Goal: Obtain resource: Download file/media

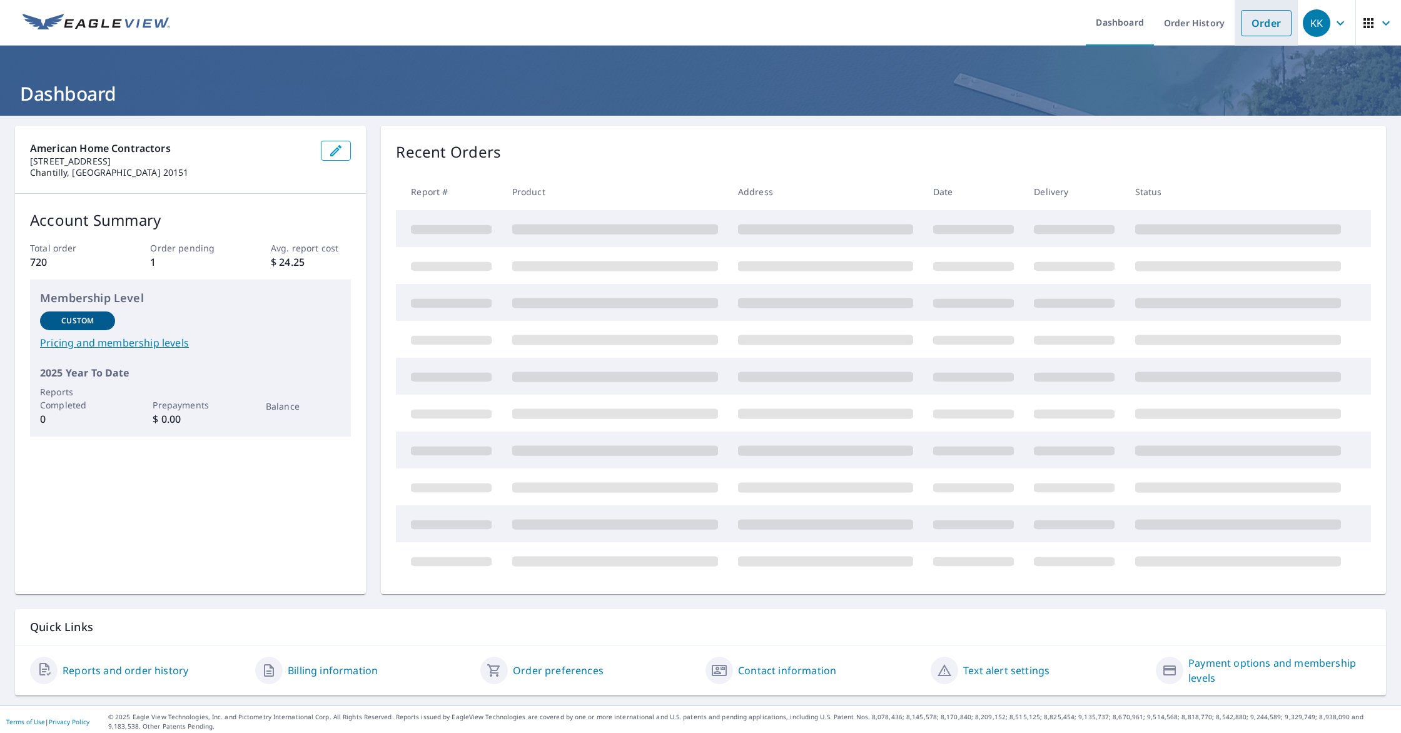
click at [1265, 25] on link "Order" at bounding box center [1266, 23] width 51 height 26
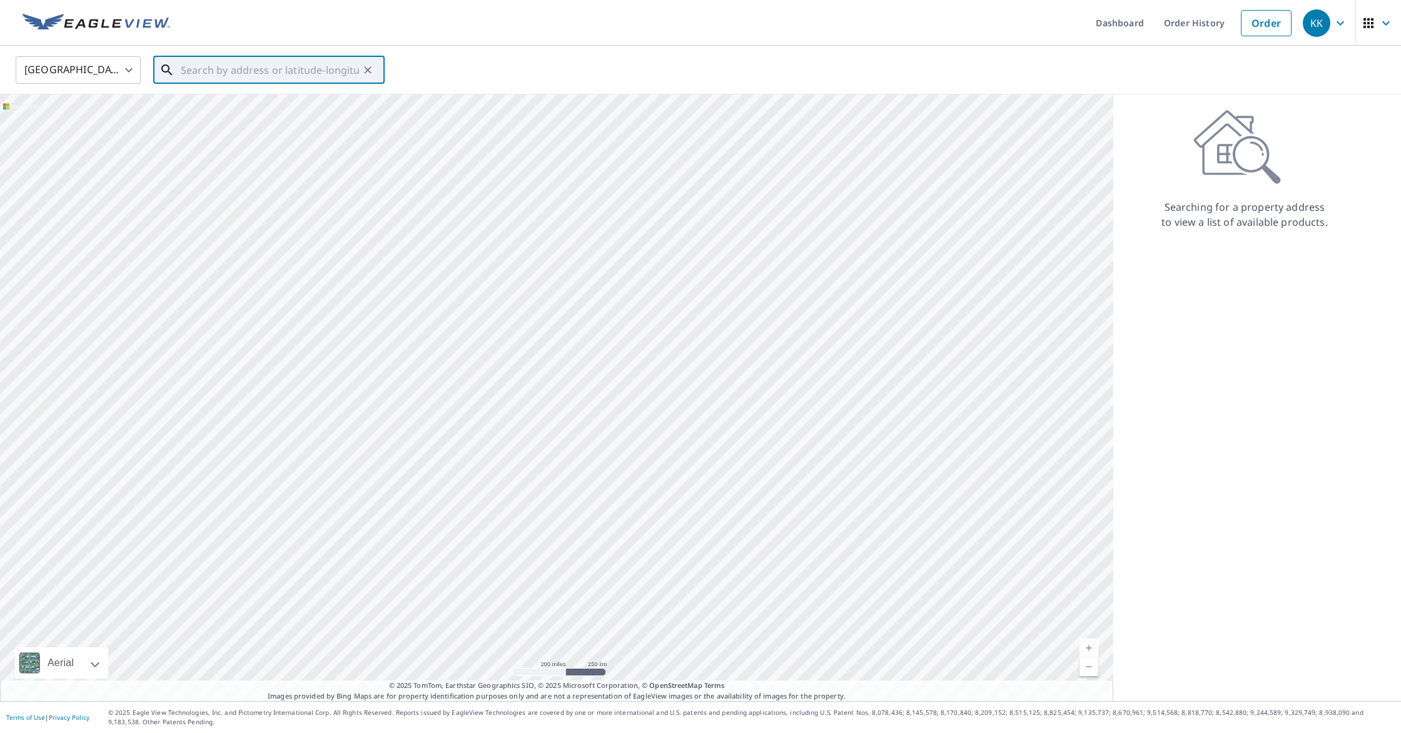
click at [225, 75] on input "text" at bounding box center [270, 70] width 178 height 35
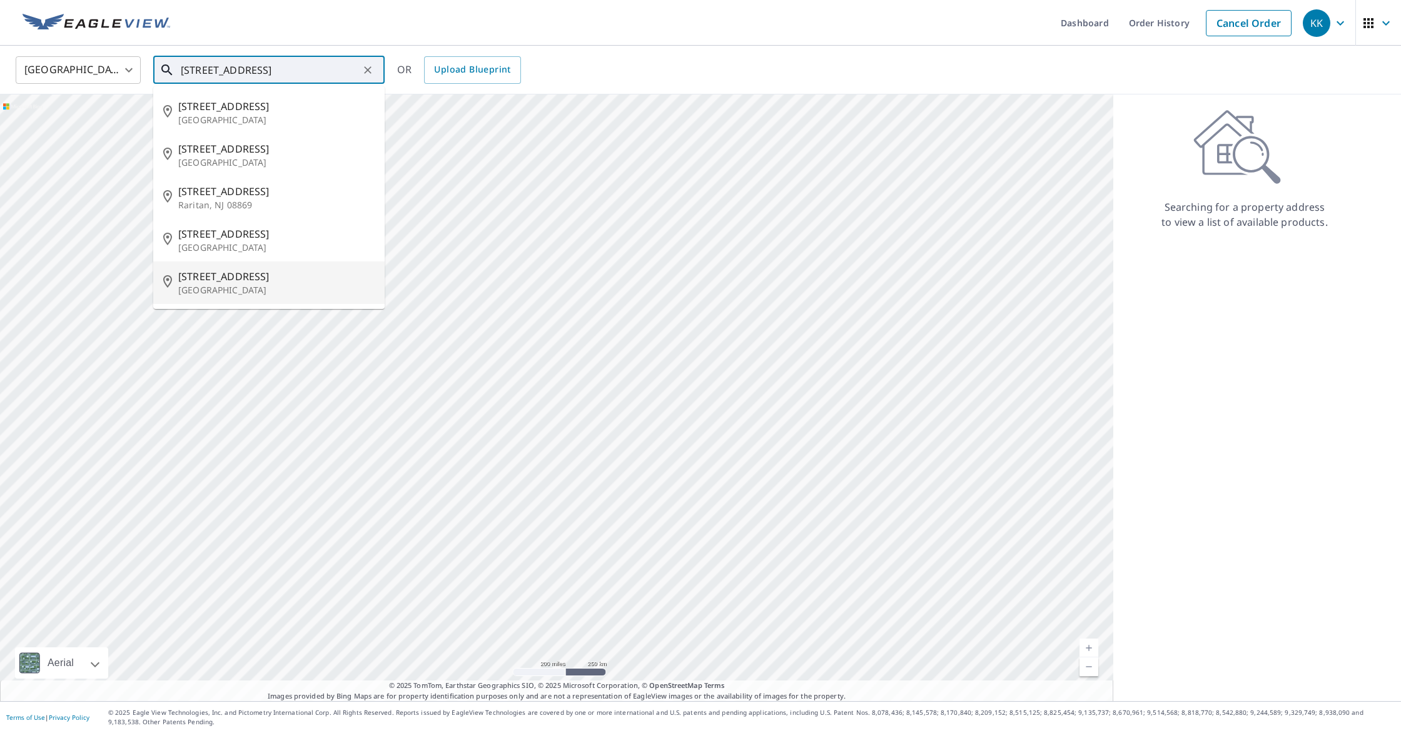
click at [244, 283] on span "[STREET_ADDRESS]" at bounding box center [276, 276] width 196 height 15
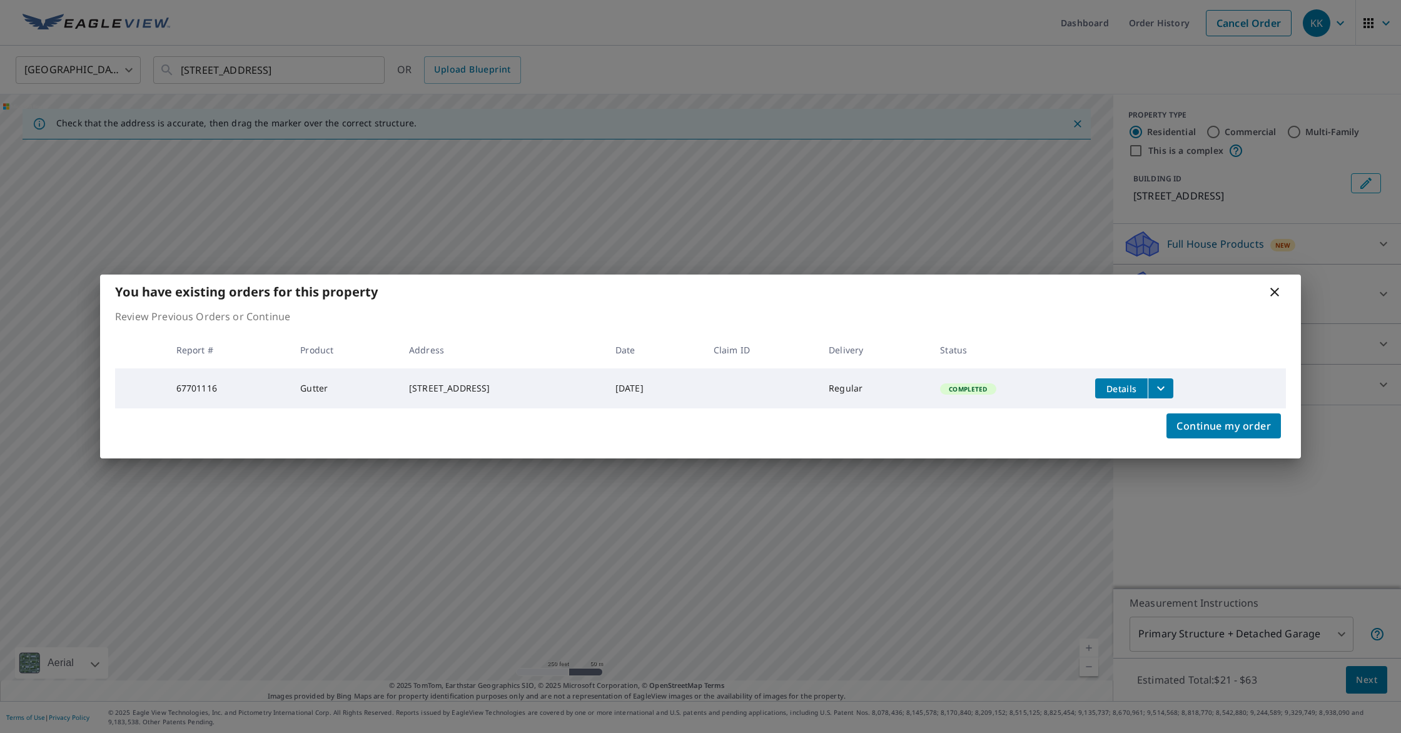
click at [1168, 391] on icon "filesDropdownBtn-67701116" at bounding box center [1160, 388] width 15 height 15
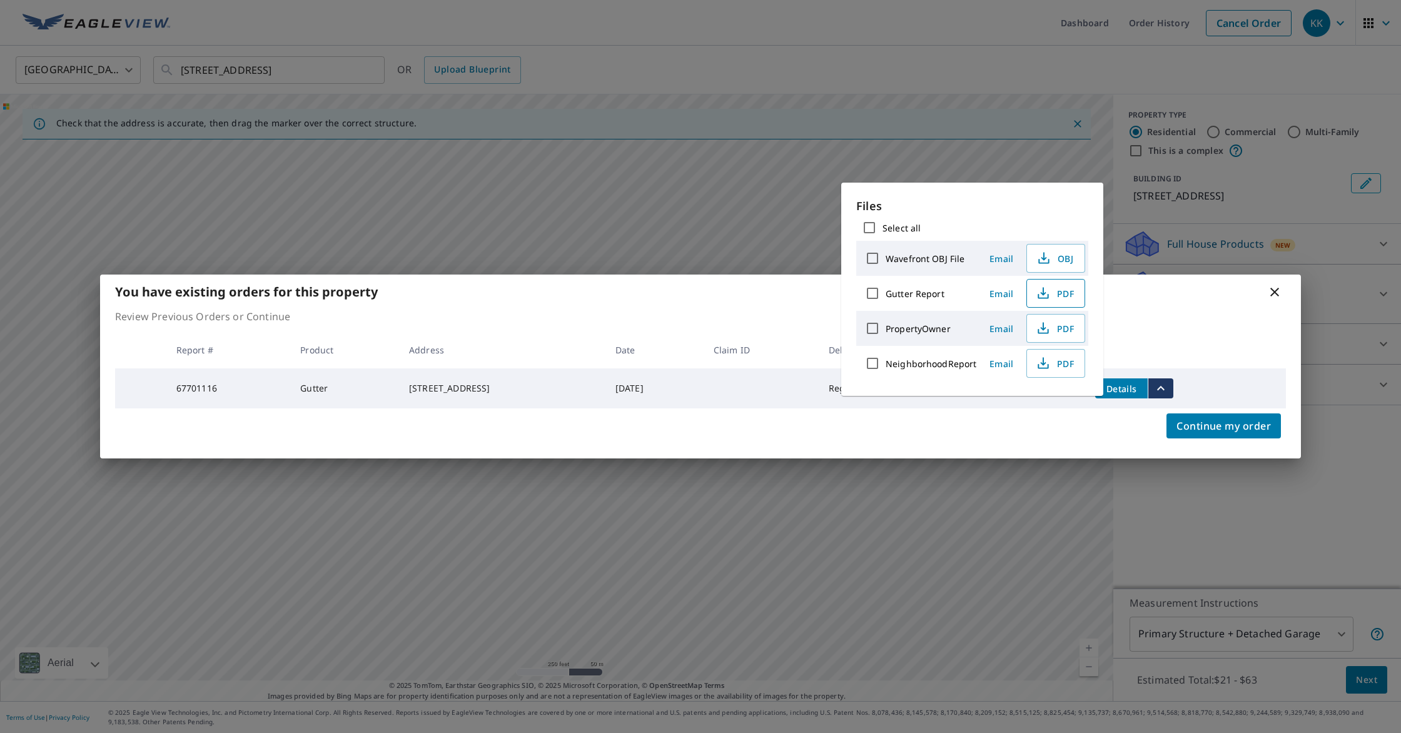
click at [1065, 300] on span "PDF" at bounding box center [1054, 293] width 40 height 15
click at [1280, 288] on icon at bounding box center [1274, 291] width 15 height 15
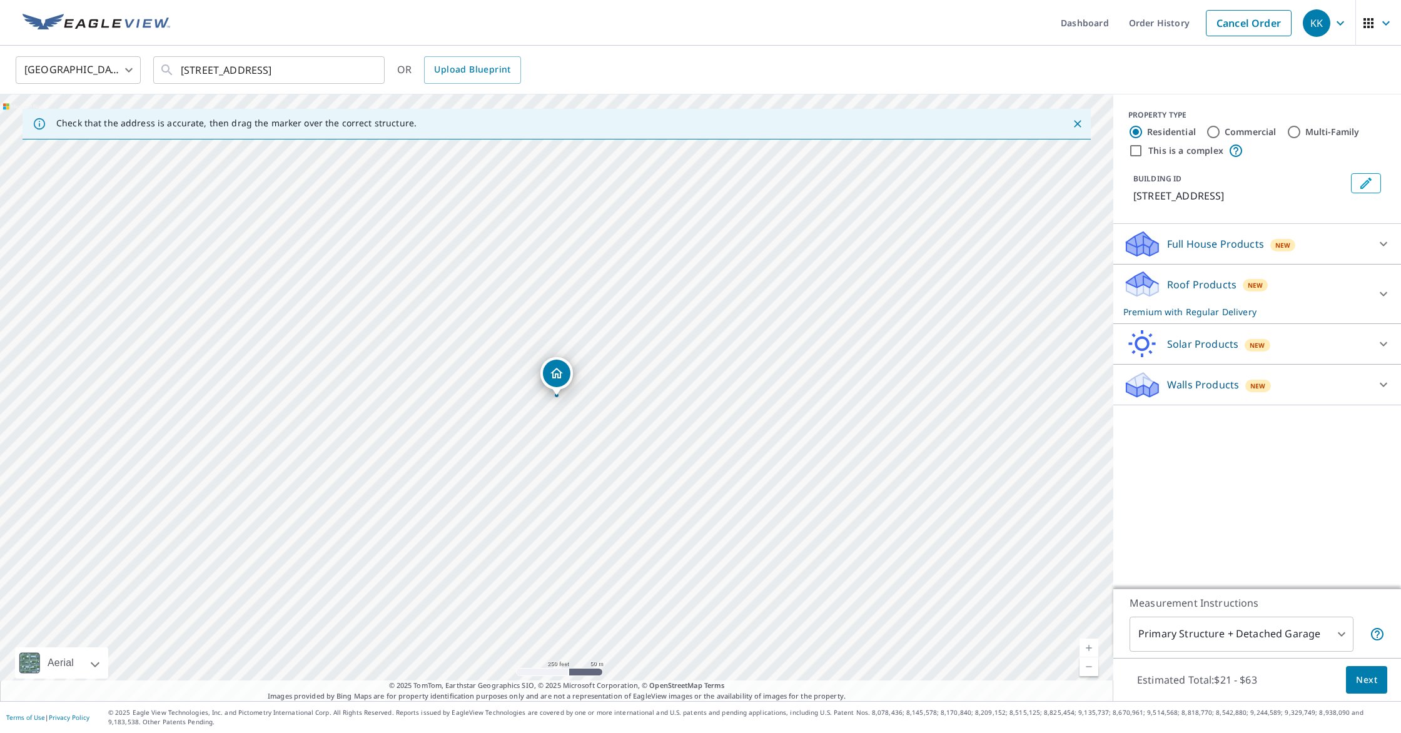
click at [1274, 288] on div "Roof Products New Premium with Regular Delivery" at bounding box center [1245, 293] width 245 height 49
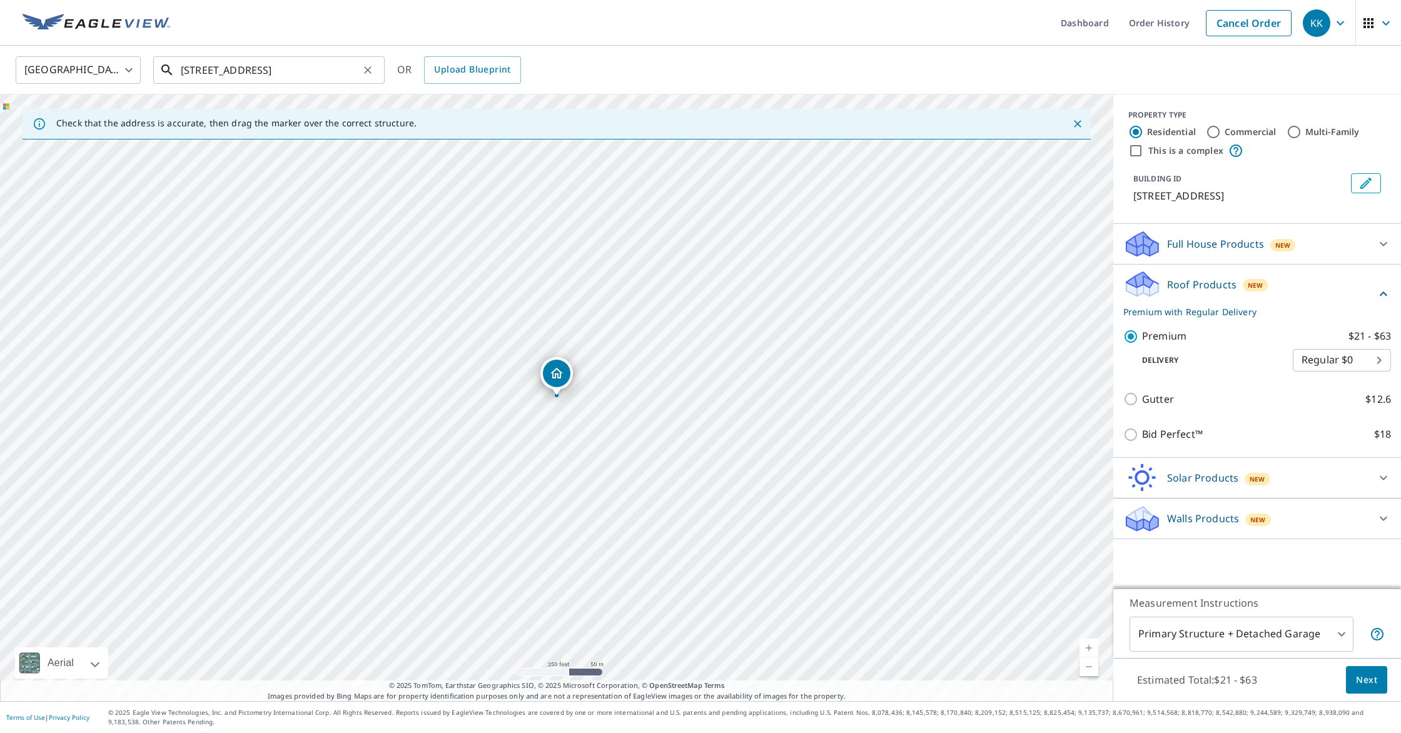
drag, startPoint x: 228, startPoint y: 76, endPoint x: 222, endPoint y: 72, distance: 7.6
click at [226, 74] on input "[STREET_ADDRESS]" at bounding box center [270, 70] width 178 height 35
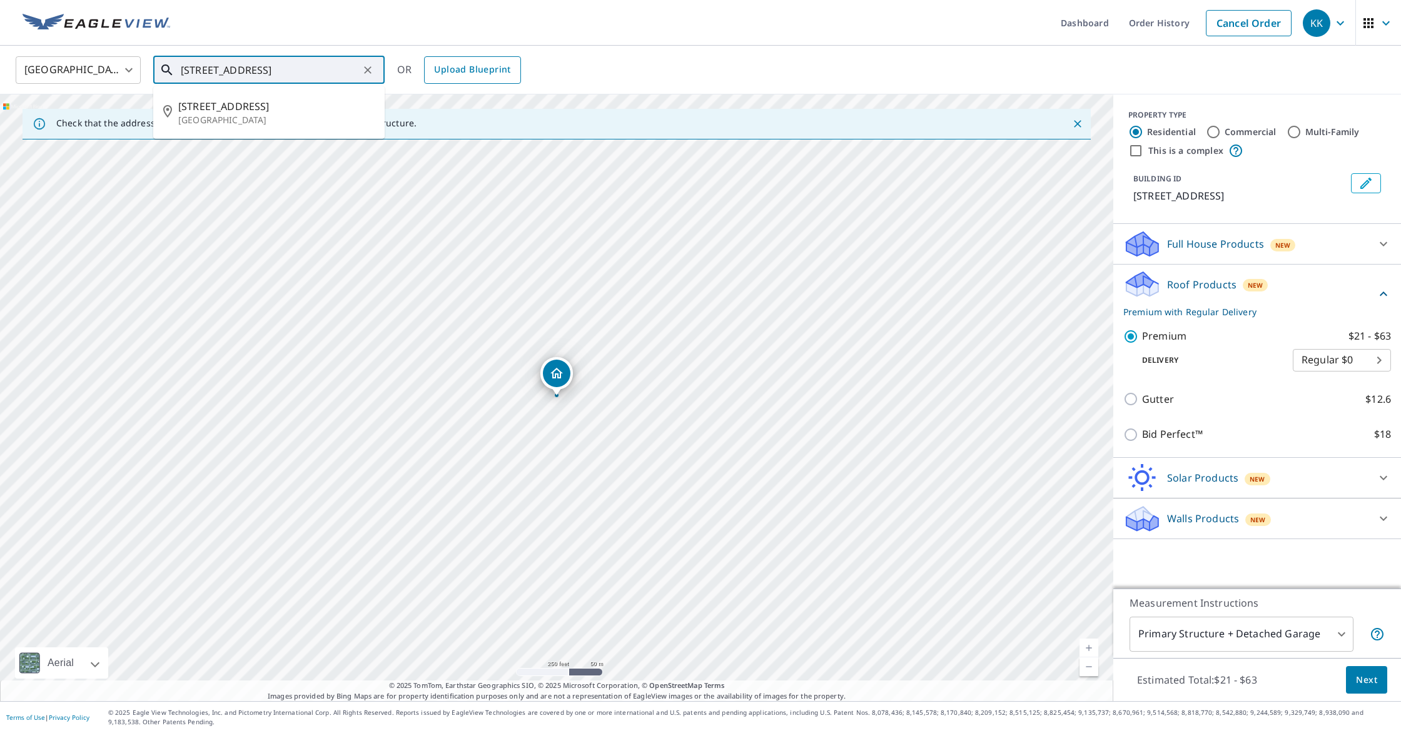
scroll to position [0, 7]
drag, startPoint x: 198, startPoint y: 66, endPoint x: 465, endPoint y: 81, distance: 266.8
click at [465, 81] on div "United States [GEOGRAPHIC_DATA] ​ [STREET_ADDRESS] ​ [STREET_ADDRESS] OR Upload…" at bounding box center [695, 69] width 1379 height 29
type input "2"
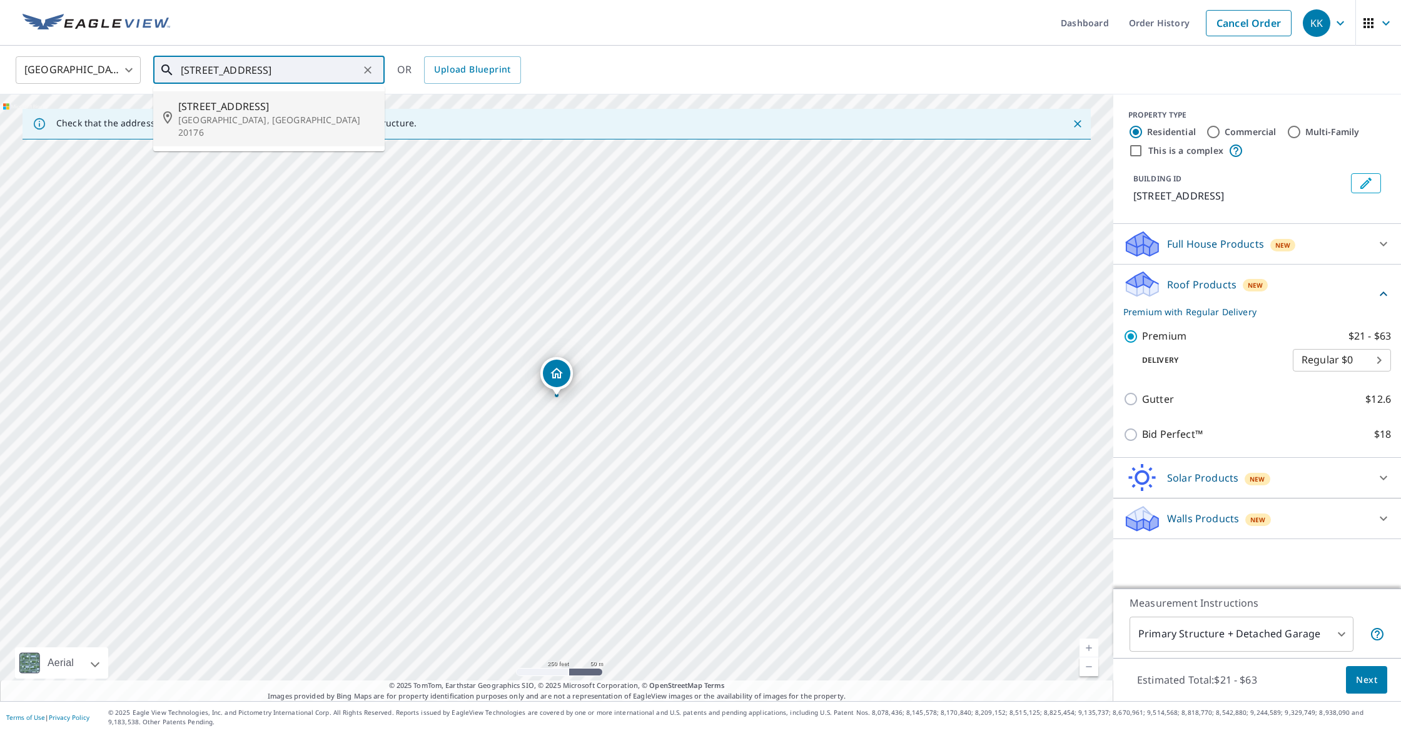
click at [274, 104] on span "[STREET_ADDRESS]" at bounding box center [276, 106] width 196 height 15
type input "[STREET_ADDRESS]"
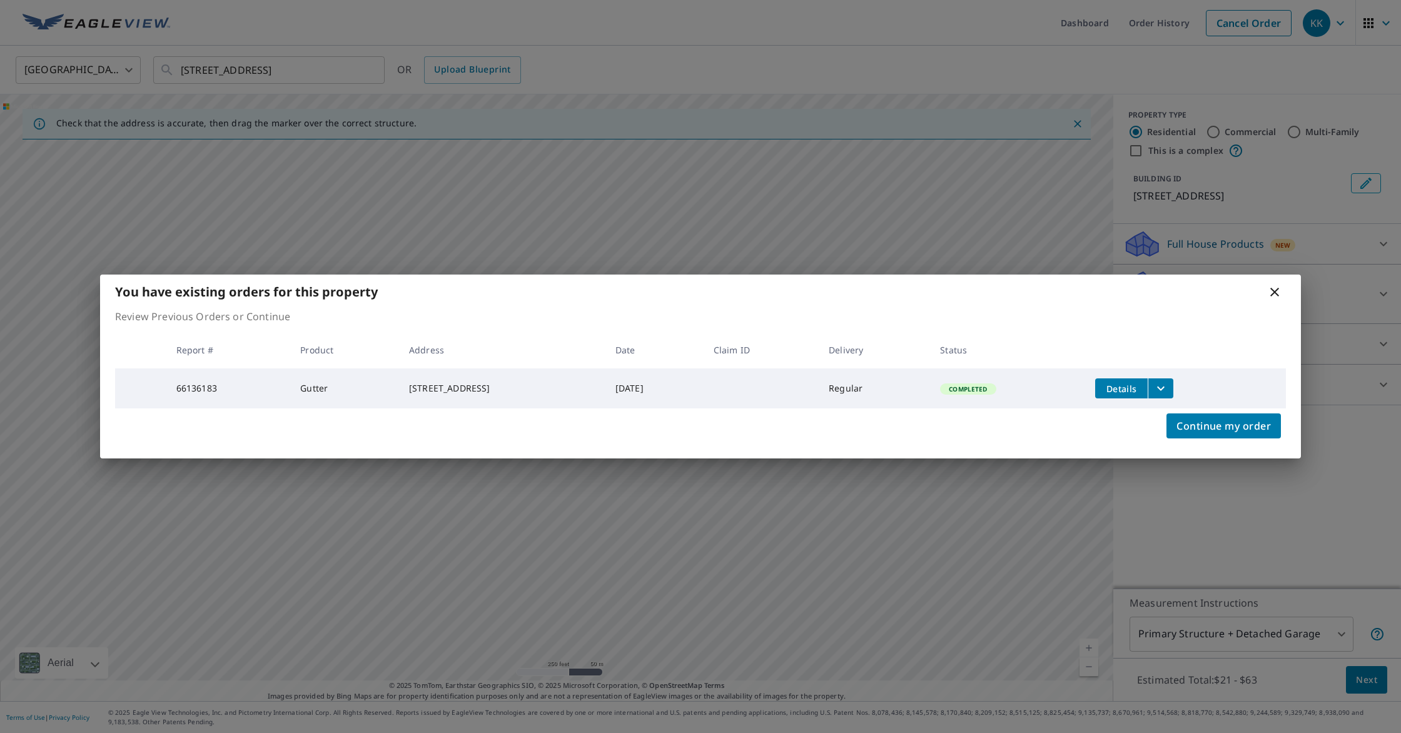
click at [1173, 385] on button "filesDropdownBtn-66136183" at bounding box center [1160, 388] width 26 height 20
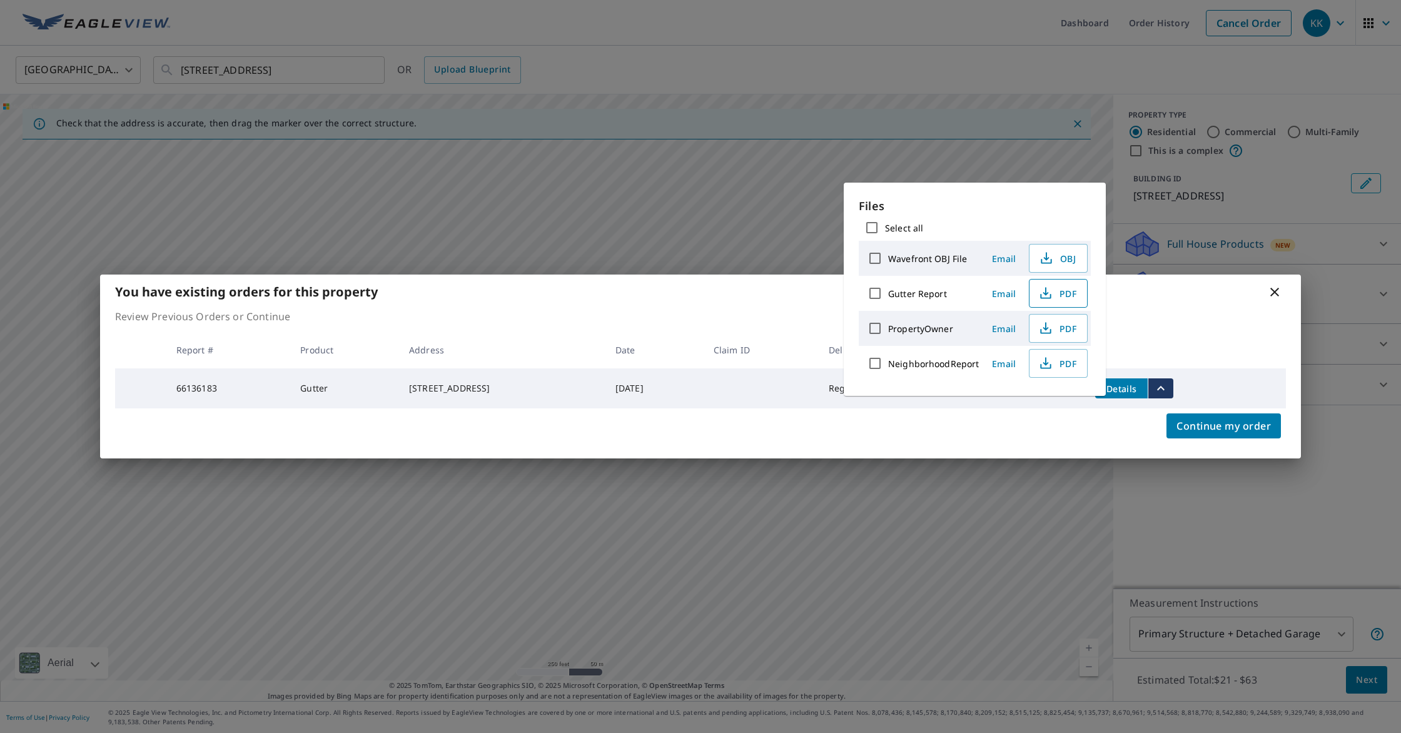
click at [1064, 296] on span "PDF" at bounding box center [1057, 293] width 40 height 15
